Goal: Information Seeking & Learning: Learn about a topic

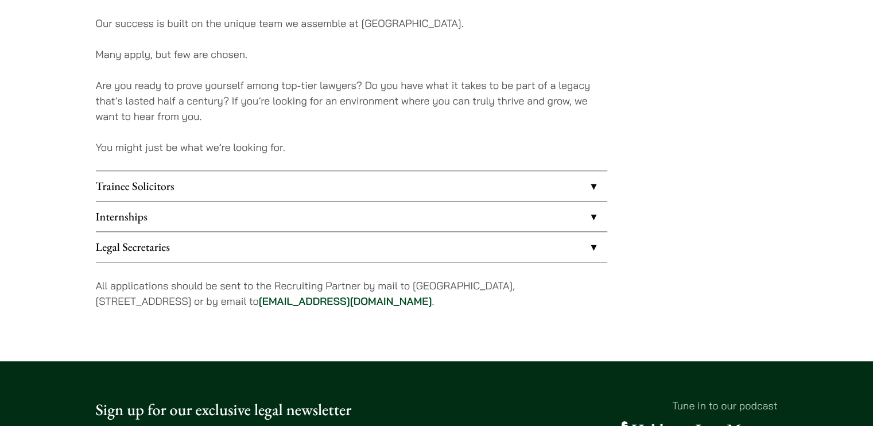
scroll to position [902, 0]
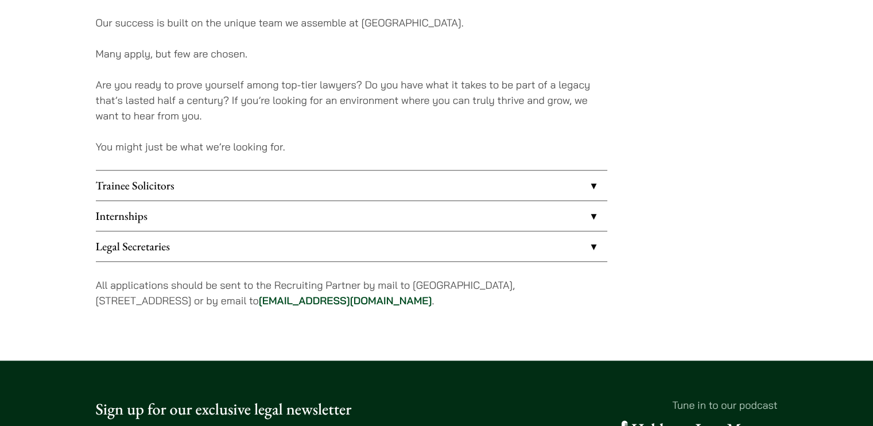
click at [149, 211] on link "Internships" at bounding box center [352, 216] width 512 height 30
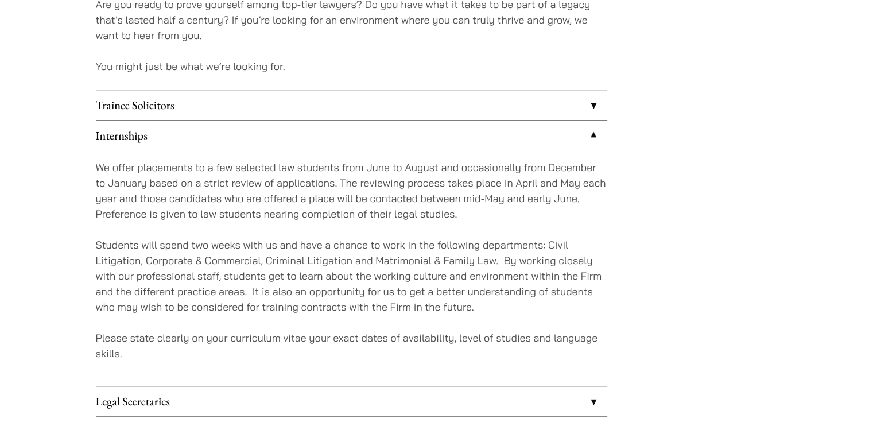
scroll to position [998, 0]
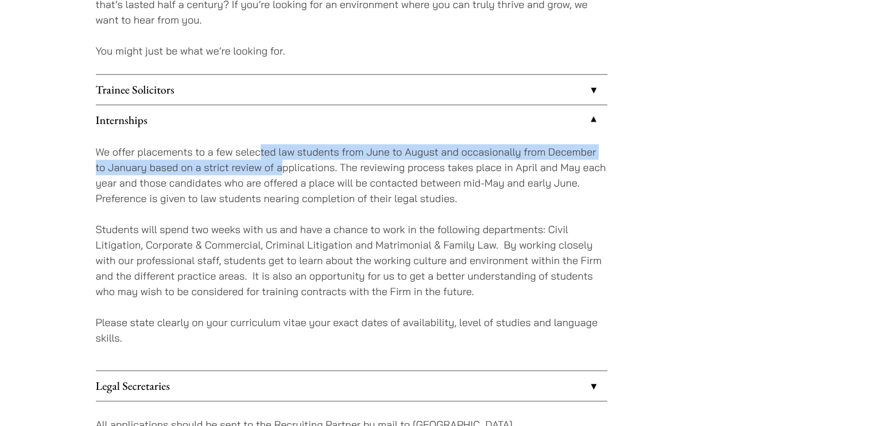
drag, startPoint x: 261, startPoint y: 157, endPoint x: 282, endPoint y: 172, distance: 25.6
click at [282, 172] on p "We offer placements to a few selected law students from June to August and occa…" at bounding box center [352, 175] width 512 height 62
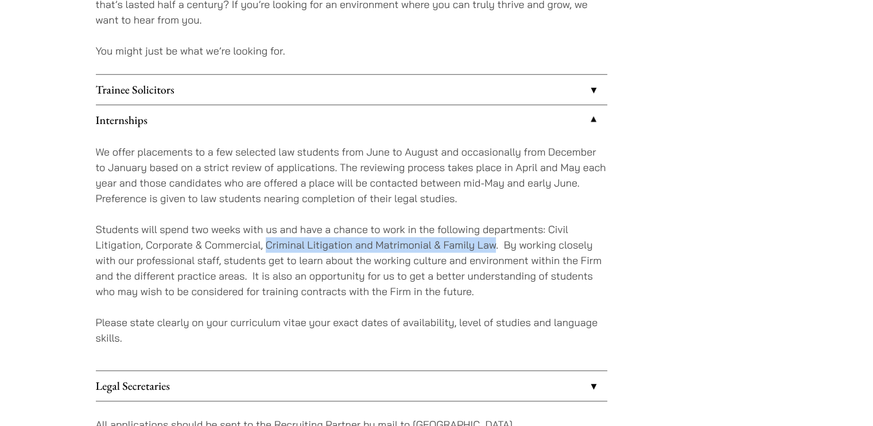
drag, startPoint x: 266, startPoint y: 243, endPoint x: 493, endPoint y: 243, distance: 227.3
click at [493, 243] on p "Students will spend two weeks with us and have a chance to work in the followin…" at bounding box center [352, 261] width 512 height 78
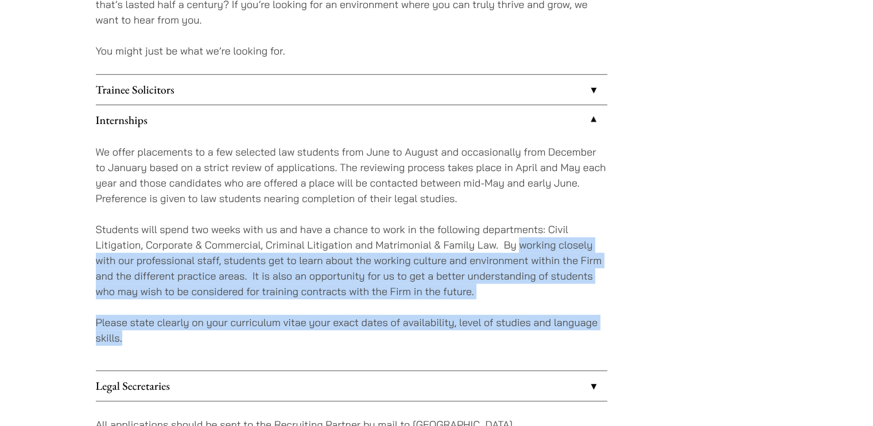
drag, startPoint x: 518, startPoint y: 242, endPoint x: 508, endPoint y: 342, distance: 99.8
click at [508, 342] on div "We offer placements to a few selected law students from June to August and occa…" at bounding box center [352, 252] width 512 height 235
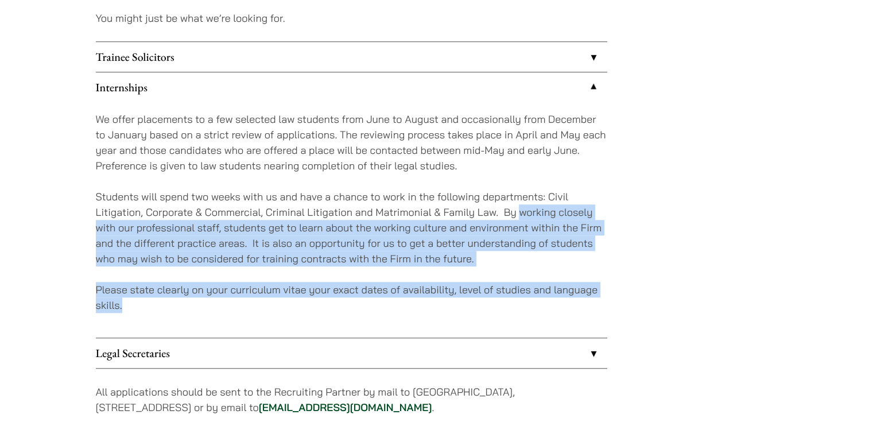
scroll to position [1031, 0]
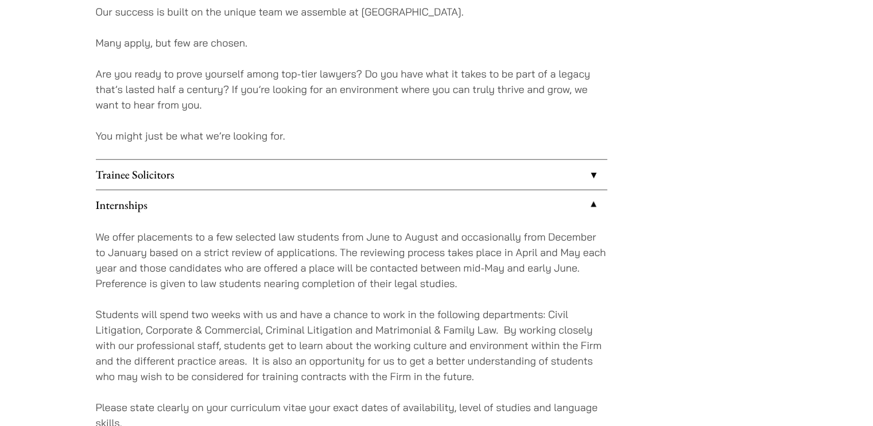
scroll to position [986, 0]
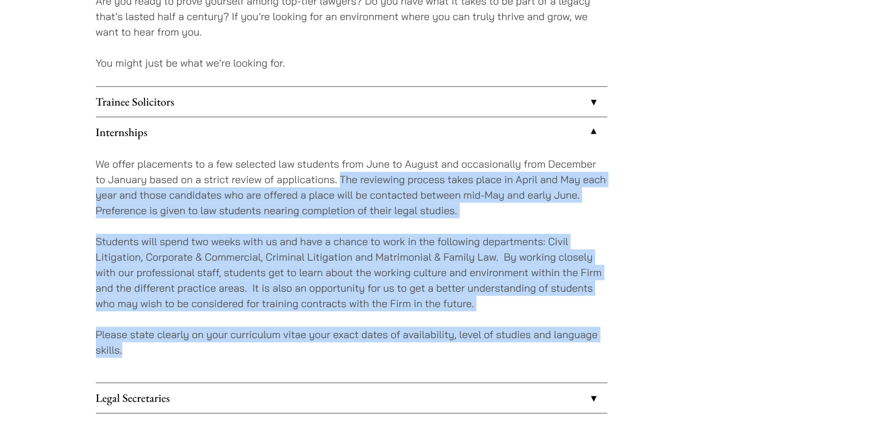
drag, startPoint x: 342, startPoint y: 178, endPoint x: 272, endPoint y: 350, distance: 185.4
click at [272, 350] on div "We offer placements to a few selected law students from June to August and occa…" at bounding box center [352, 264] width 512 height 235
click at [232, 289] on p "Students will spend two weeks with us and have a chance to work in the followin…" at bounding box center [352, 273] width 512 height 78
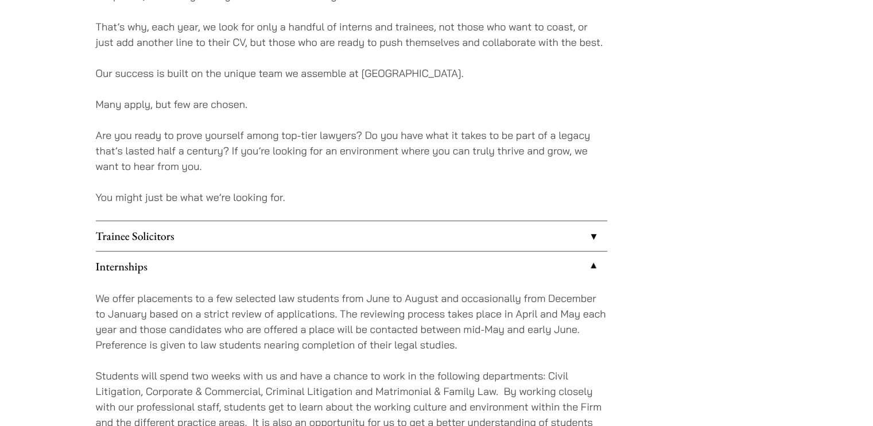
scroll to position [851, 0]
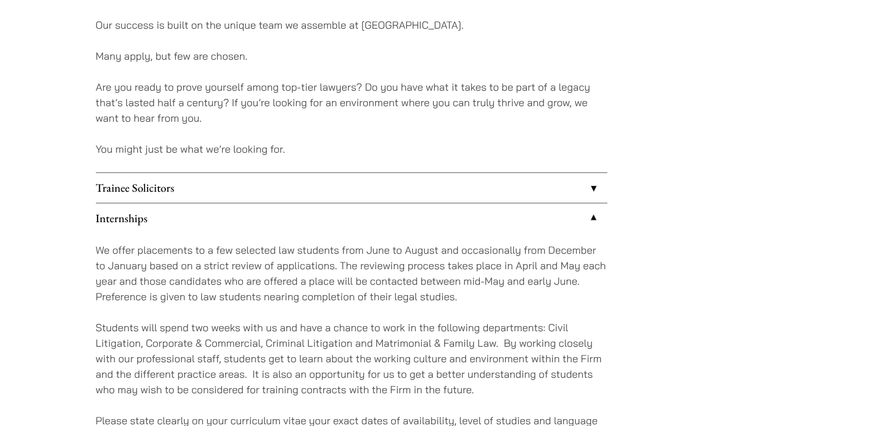
scroll to position [902, 0]
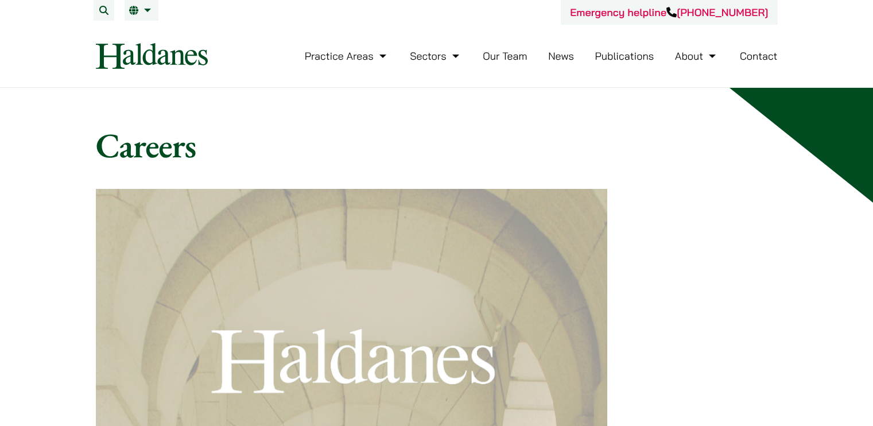
scroll to position [912, 0]
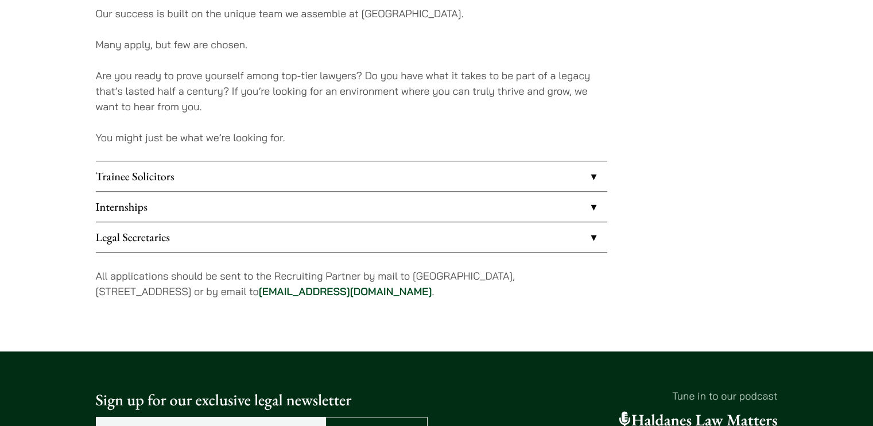
click at [214, 217] on link "Internships" at bounding box center [352, 207] width 512 height 30
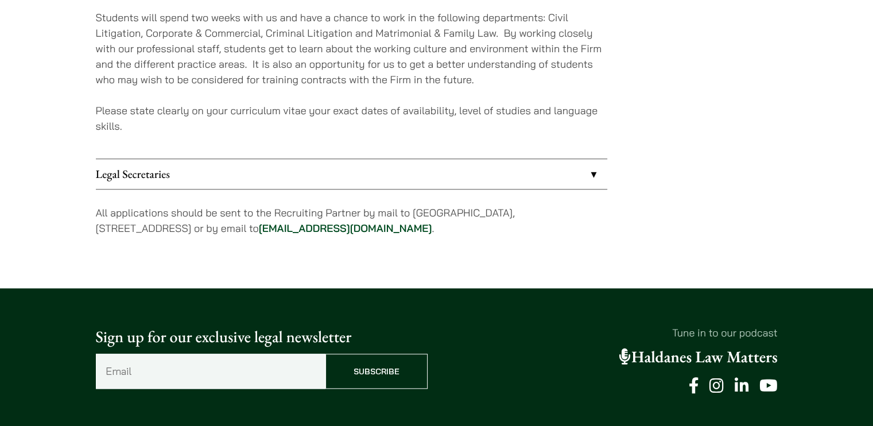
scroll to position [1210, 0]
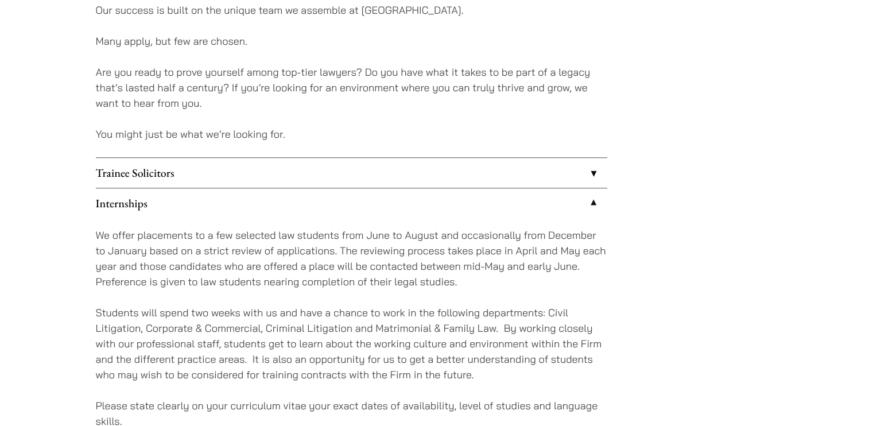
scroll to position [912, 0]
